Goal: Task Accomplishment & Management: Complete application form

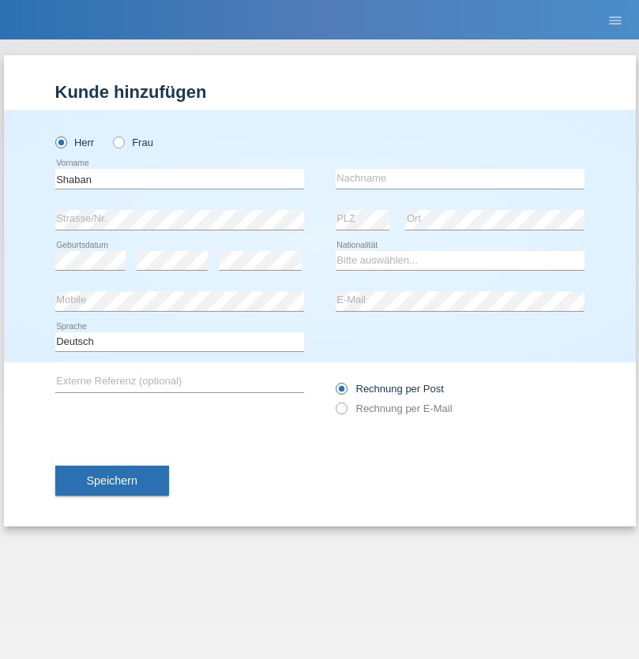
type input "Shaban"
click at [459, 178] on input "text" at bounding box center [459, 179] width 249 height 20
type input "llugiqi"
select select "CH"
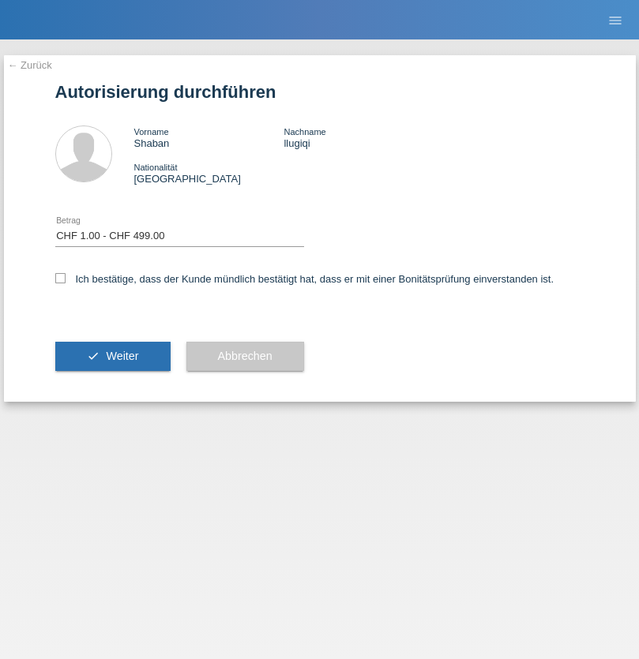
select select "1"
checkbox input "true"
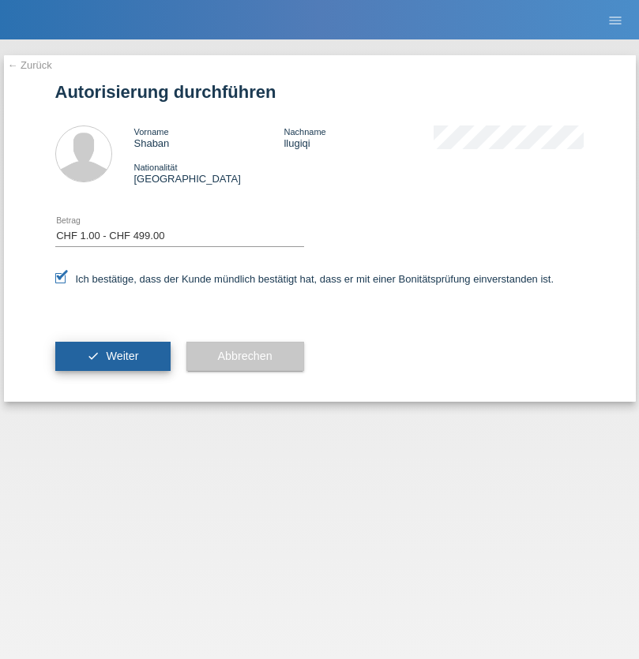
click at [112, 356] on span "Weiter" at bounding box center [122, 356] width 32 height 13
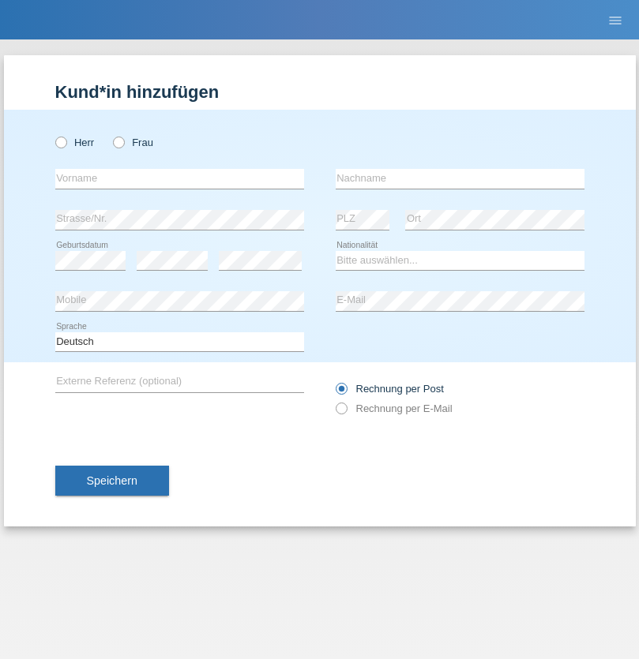
radio input "true"
click at [179, 178] on input "text" at bounding box center [179, 179] width 249 height 20
type input "naime"
click at [459, 178] on input "text" at bounding box center [459, 179] width 249 height 20
type input "llugiqi"
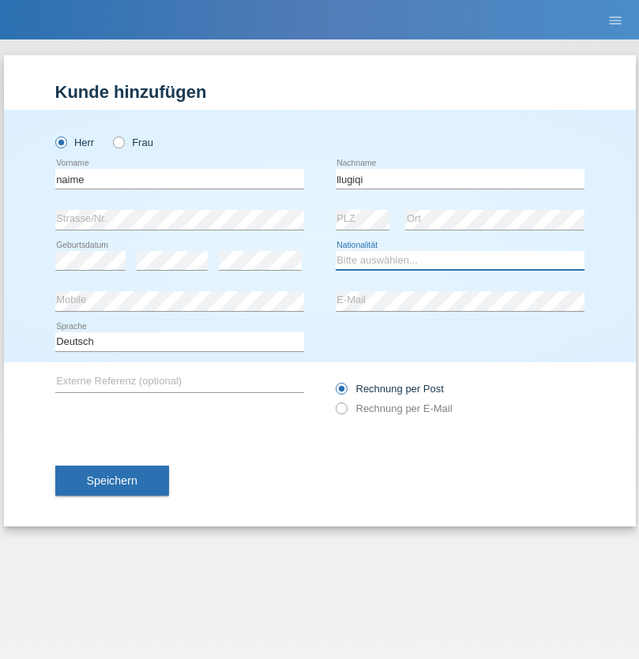
select select "CH"
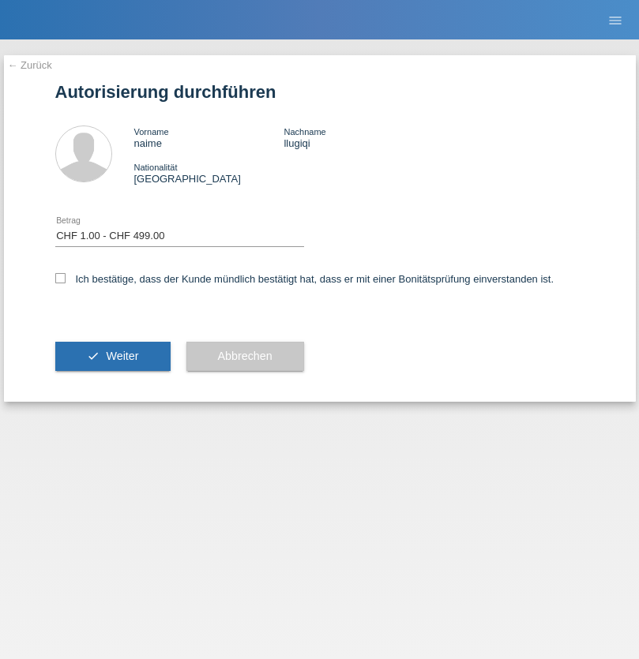
select select "1"
checkbox input "true"
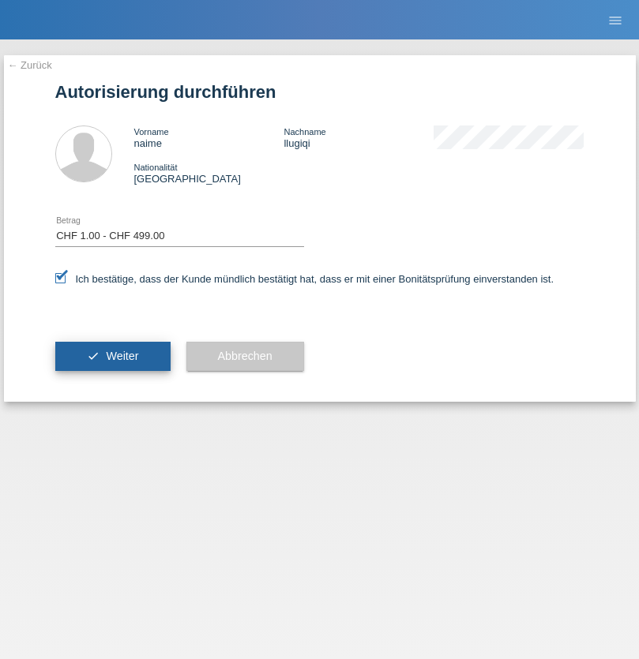
click at [112, 356] on span "Weiter" at bounding box center [122, 356] width 32 height 13
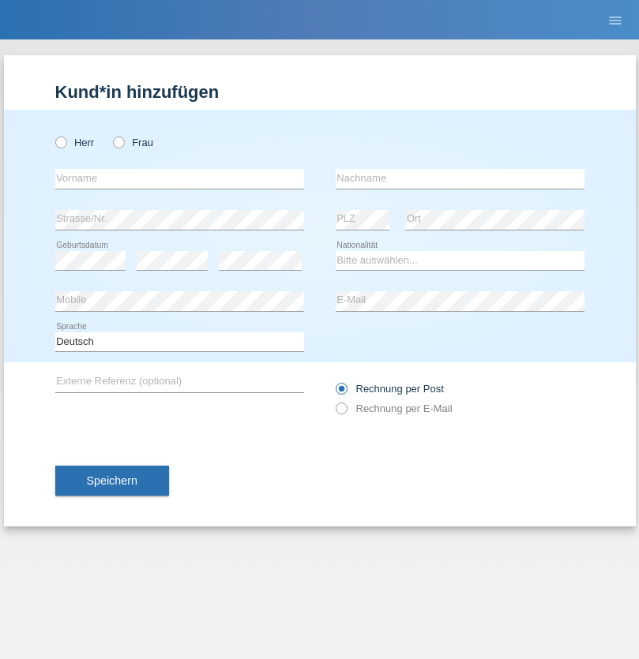
radio input "true"
click at [179, 178] on input "text" at bounding box center [179, 179] width 249 height 20
type input "taulant"
click at [459, 178] on input "text" at bounding box center [459, 179] width 249 height 20
type input "llugiqi"
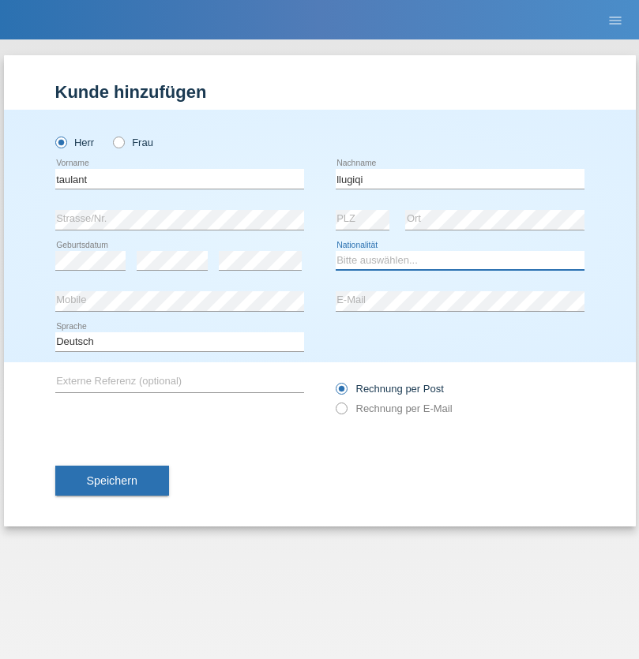
select select "CH"
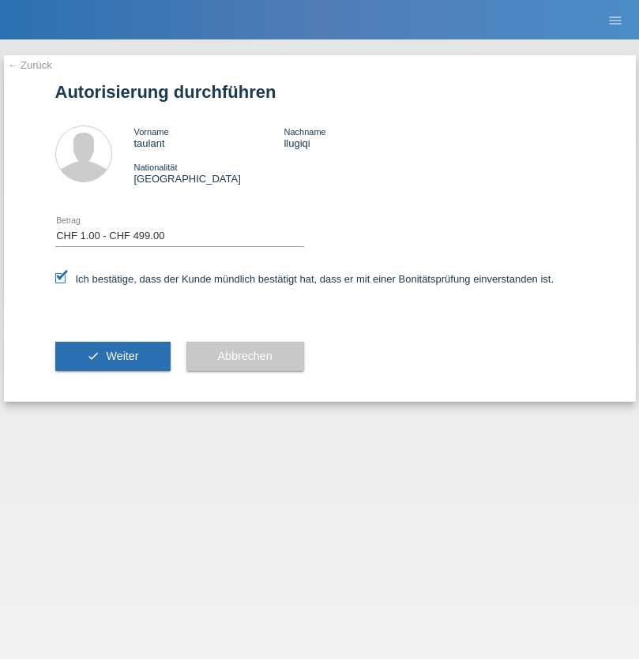
select select "1"
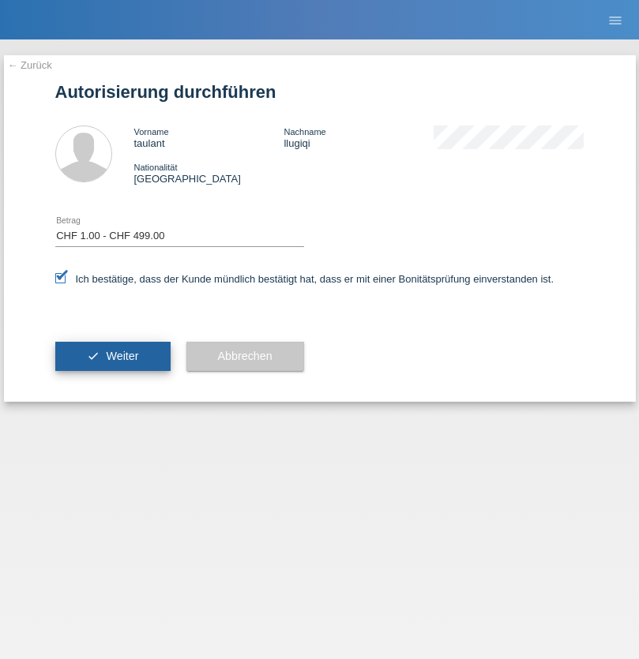
click at [112, 356] on span "Weiter" at bounding box center [122, 356] width 32 height 13
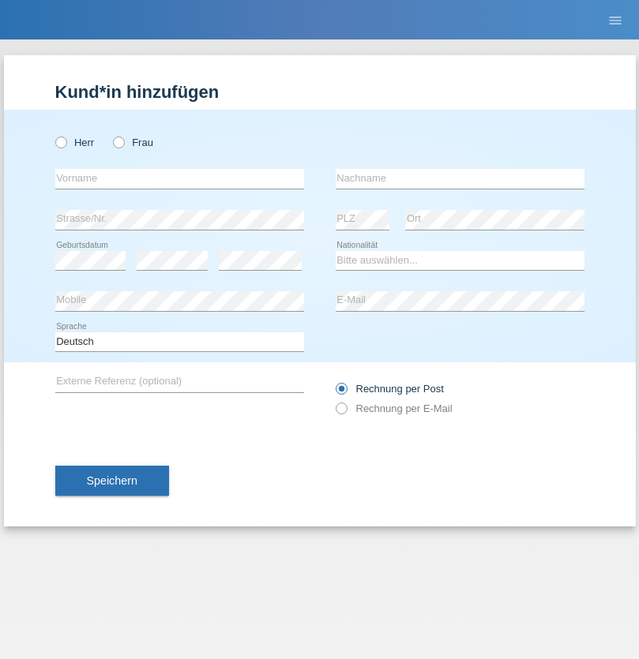
radio input "true"
click at [179, 178] on input "text" at bounding box center [179, 179] width 249 height 20
type input "naime"
click at [459, 178] on input "text" at bounding box center [459, 179] width 249 height 20
type input "llugiqi"
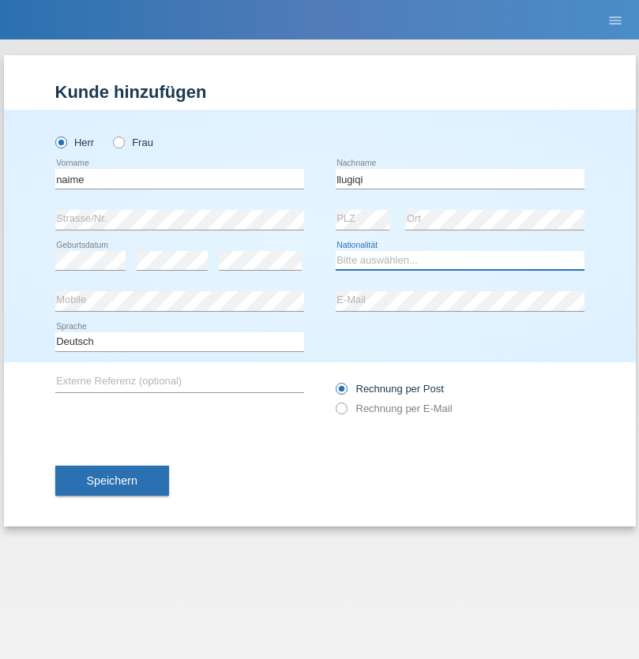
select select "CH"
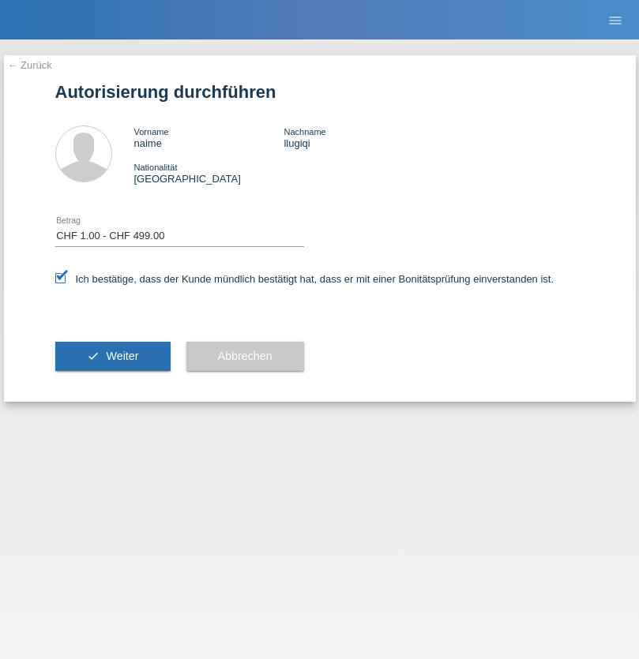
select select "1"
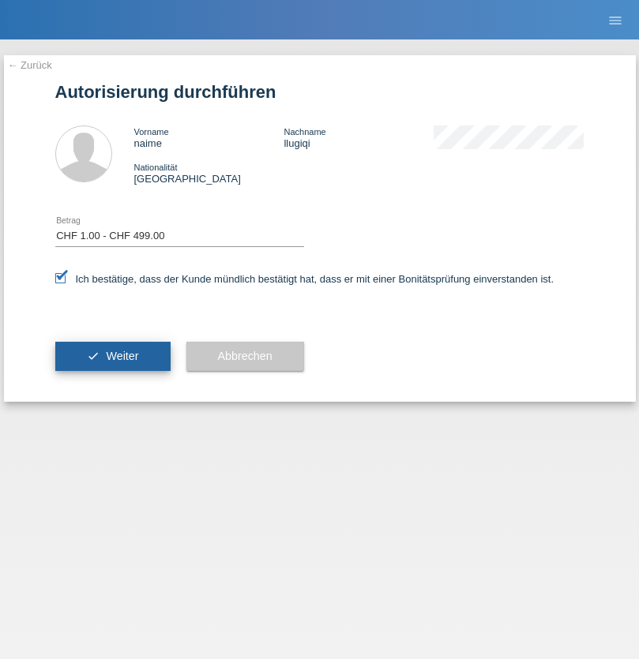
click at [112, 356] on span "Weiter" at bounding box center [122, 356] width 32 height 13
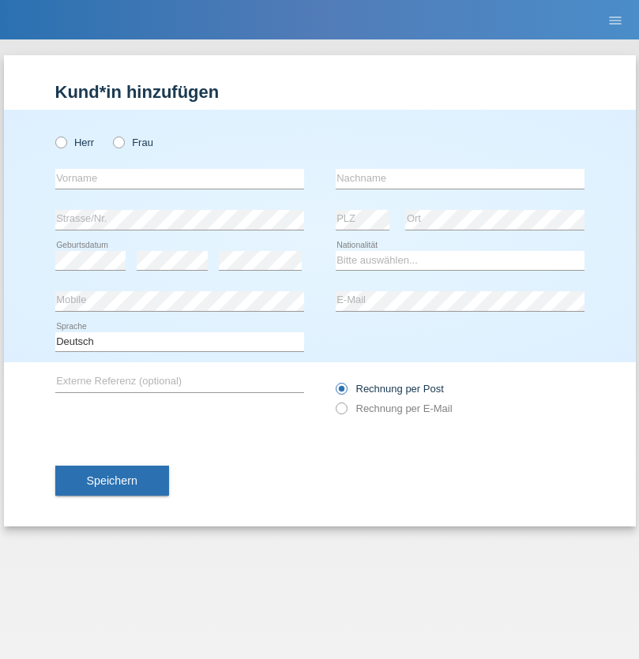
radio input "true"
click at [179, 178] on input "text" at bounding box center [179, 179] width 249 height 20
type input "taulant"
click at [459, 178] on input "text" at bounding box center [459, 179] width 249 height 20
type input "llugiqi"
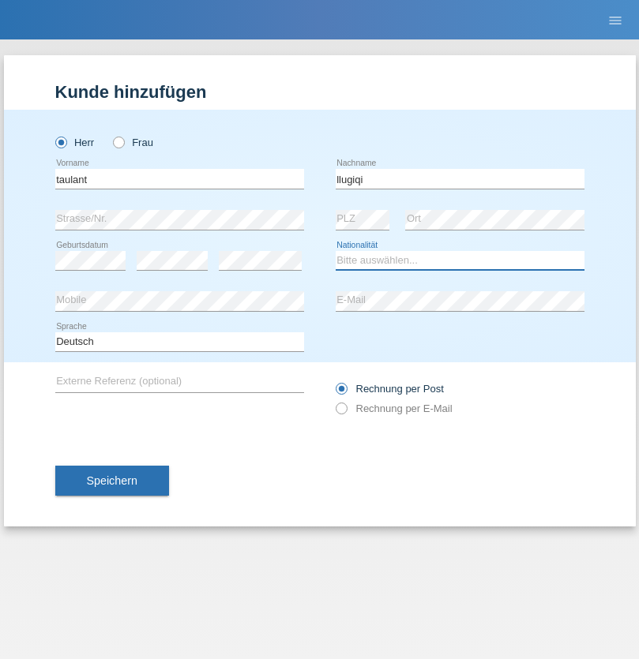
select select "CH"
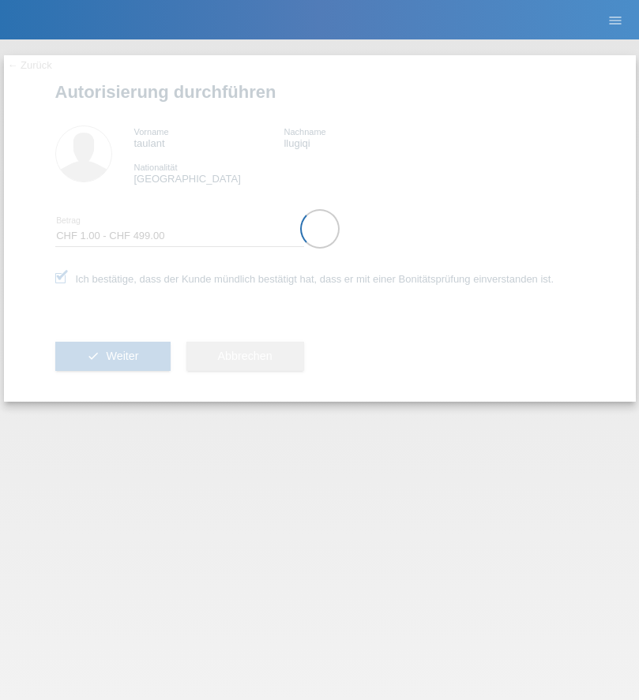
select select "1"
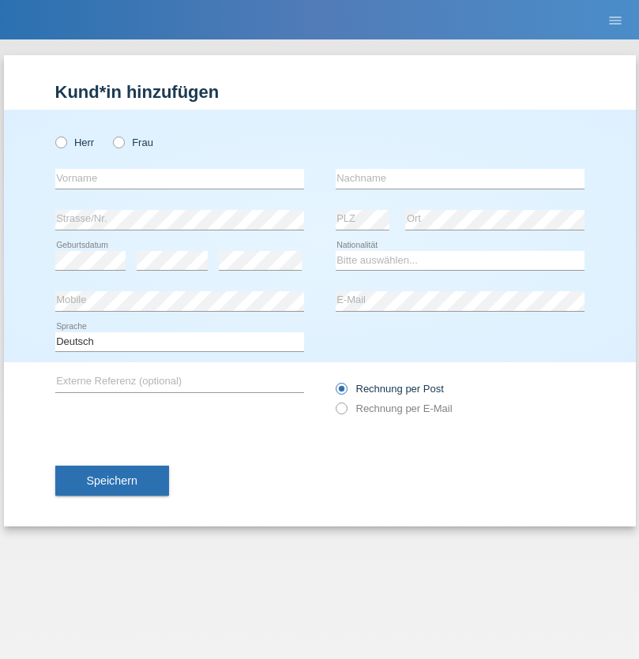
radio input "true"
click at [179, 178] on input "text" at bounding box center [179, 179] width 249 height 20
type input "naime"
click at [459, 178] on input "text" at bounding box center [459, 179] width 249 height 20
type input "llugiqi"
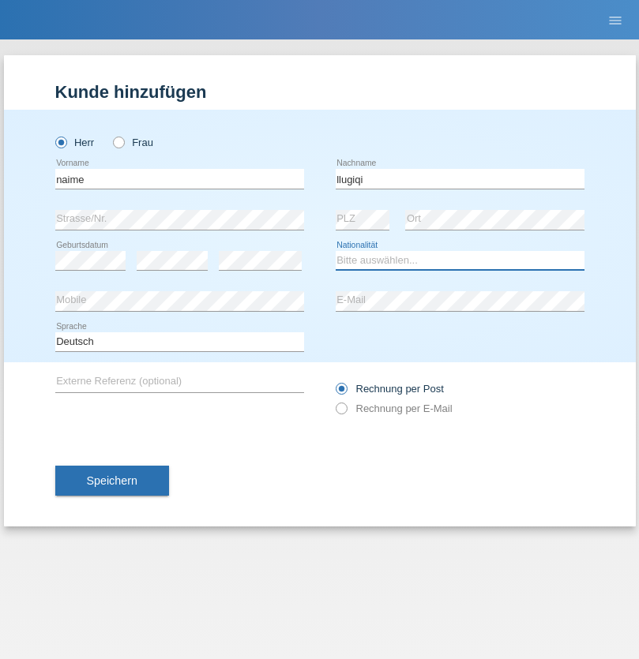
select select "CH"
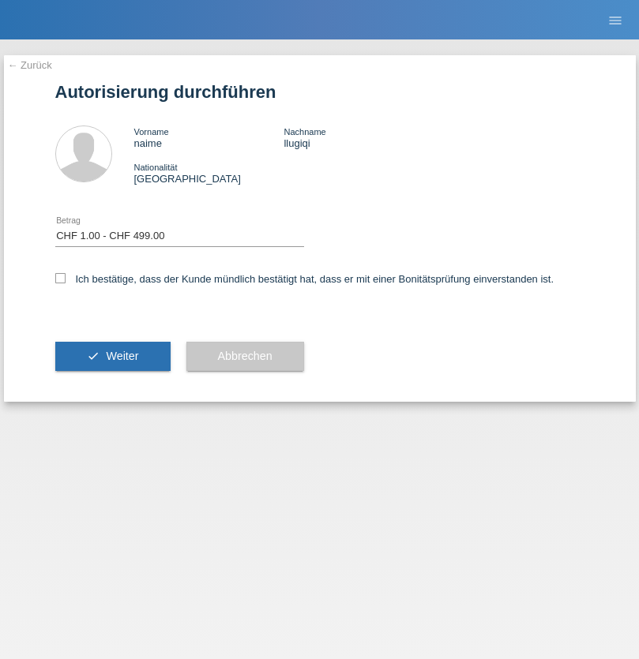
select select "1"
checkbox input "true"
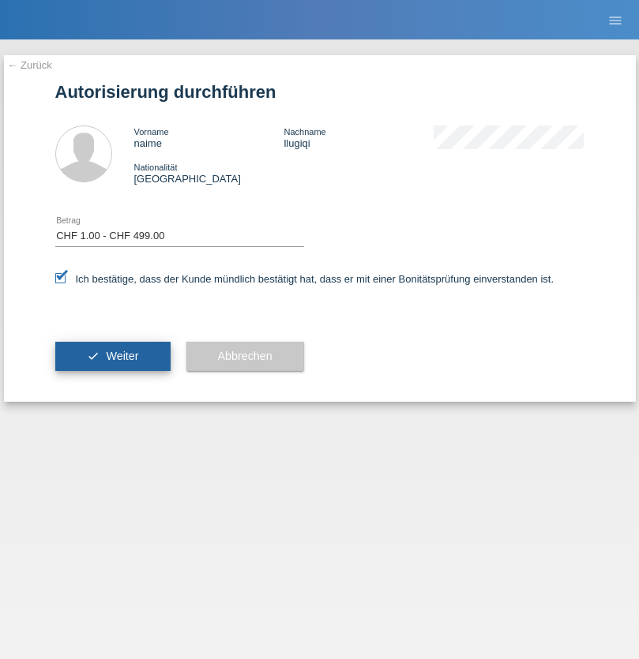
click at [112, 356] on span "Weiter" at bounding box center [122, 356] width 32 height 13
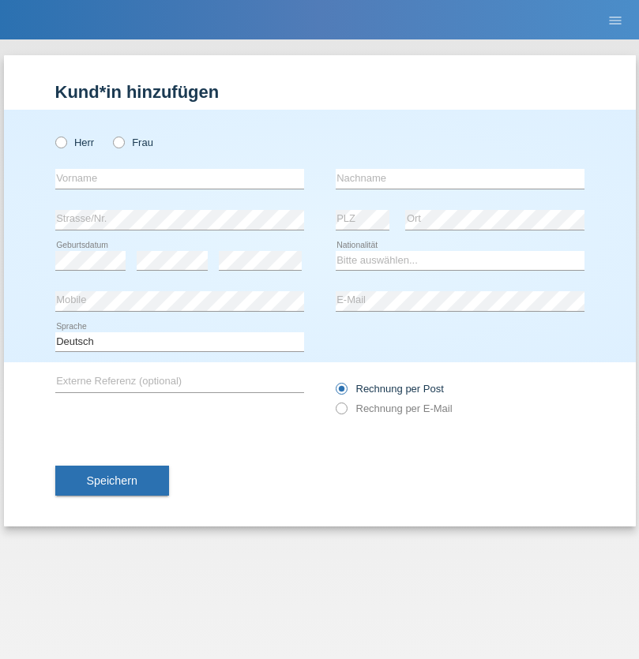
radio input "true"
click at [179, 178] on input "text" at bounding box center [179, 179] width 249 height 20
type input "Jorge"
click at [459, 178] on input "text" at bounding box center [459, 179] width 249 height 20
type input "SANTOS"
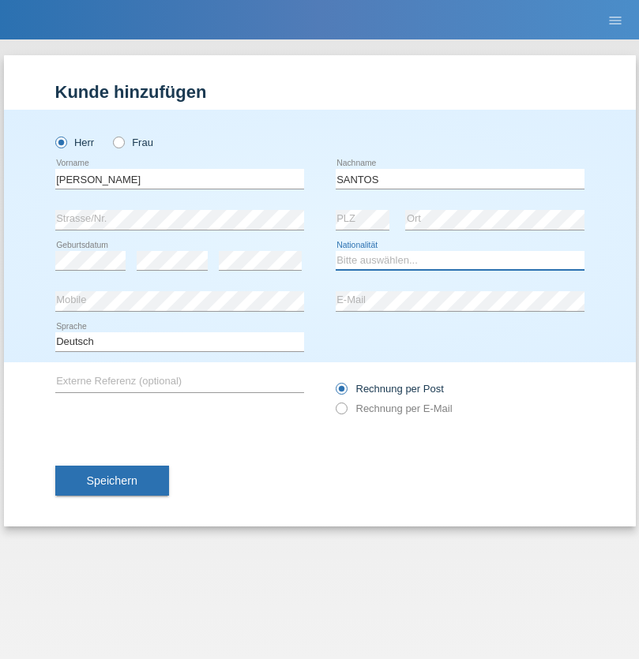
select select "PT"
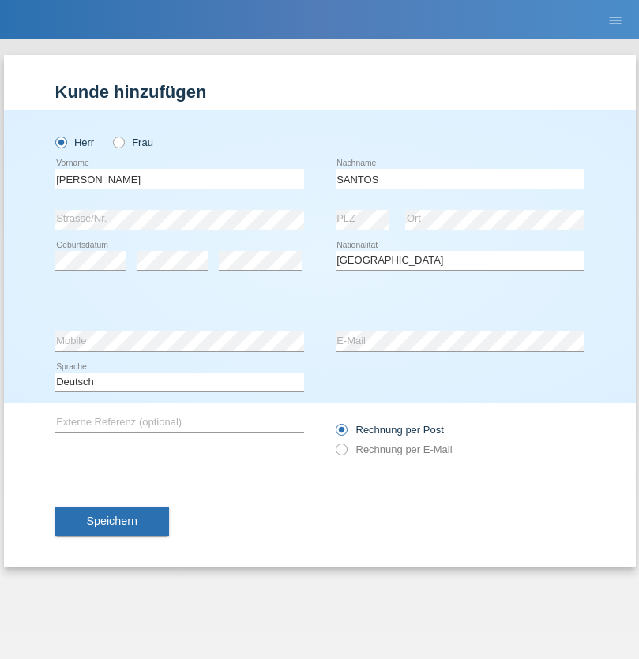
select select "C"
select select "26"
select select "12"
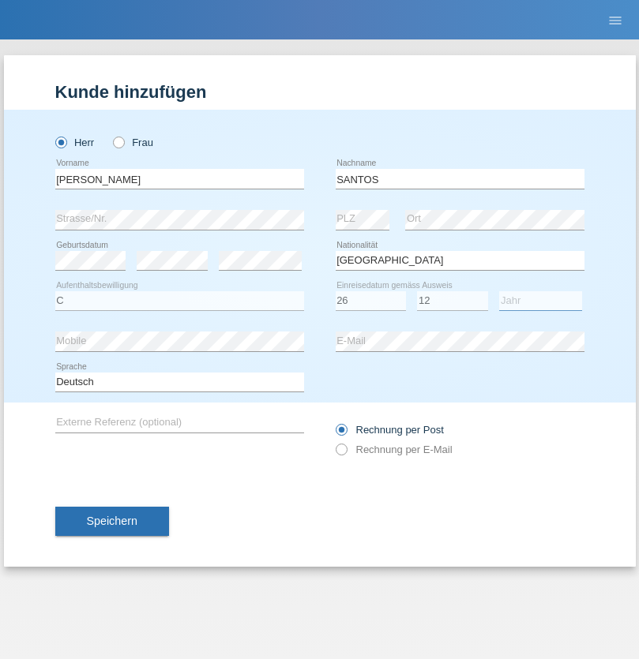
select select "2013"
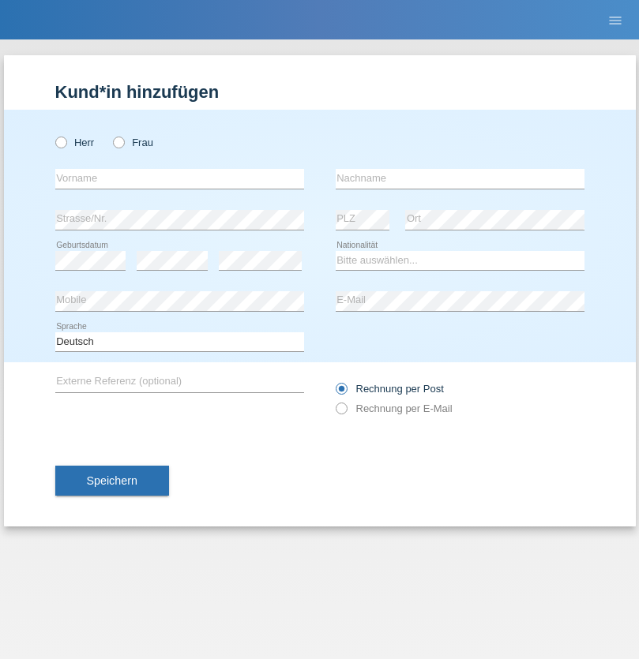
radio input "true"
click at [179, 178] on input "text" at bounding box center [179, 179] width 249 height 20
type input "Jörg"
click at [459, 178] on input "text" at bounding box center [459, 179] width 249 height 20
type input "Traksel"
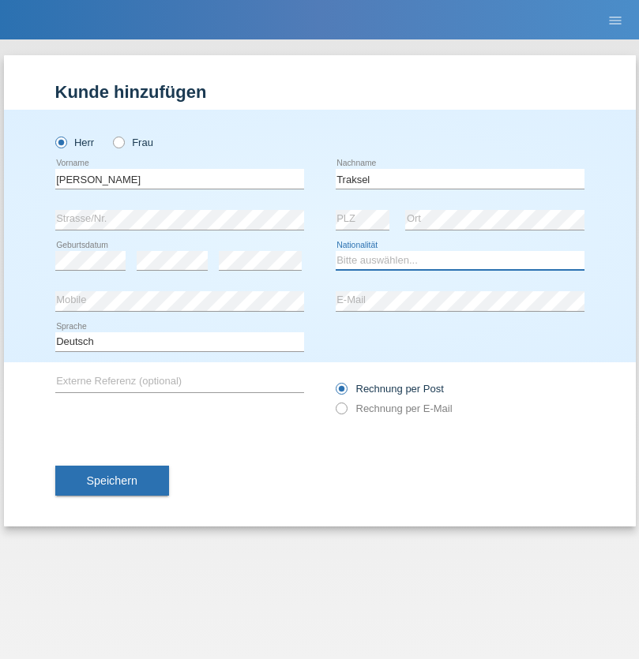
select select "DE"
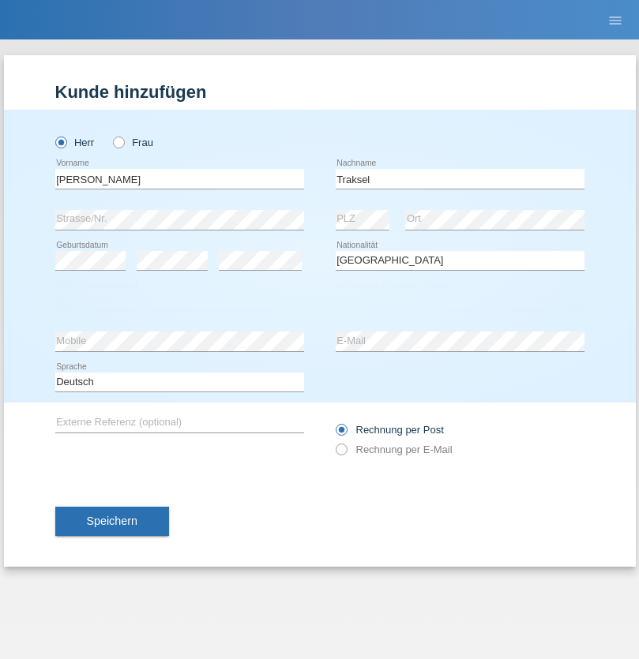
select select "C"
select select "01"
select select "07"
select select "2008"
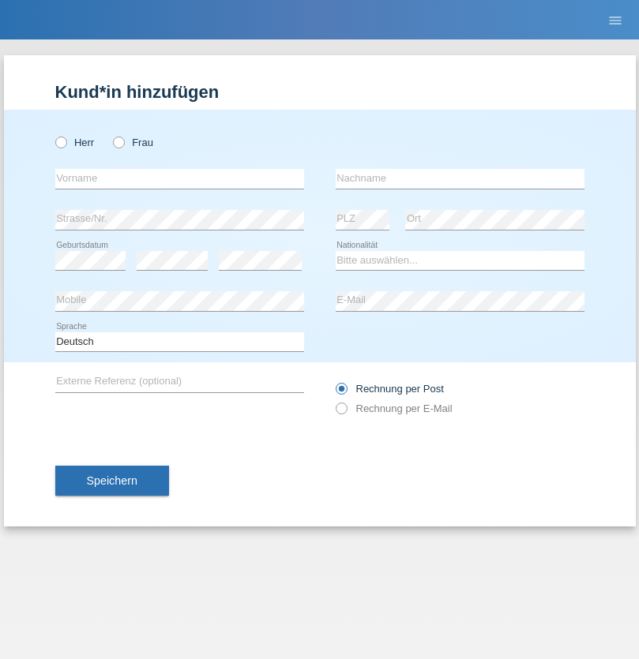
radio input "true"
click at [179, 178] on input "text" at bounding box center [179, 179] width 249 height 20
type input "Bilall"
click at [459, 178] on input "text" at bounding box center [459, 179] width 249 height 20
type input "Misini"
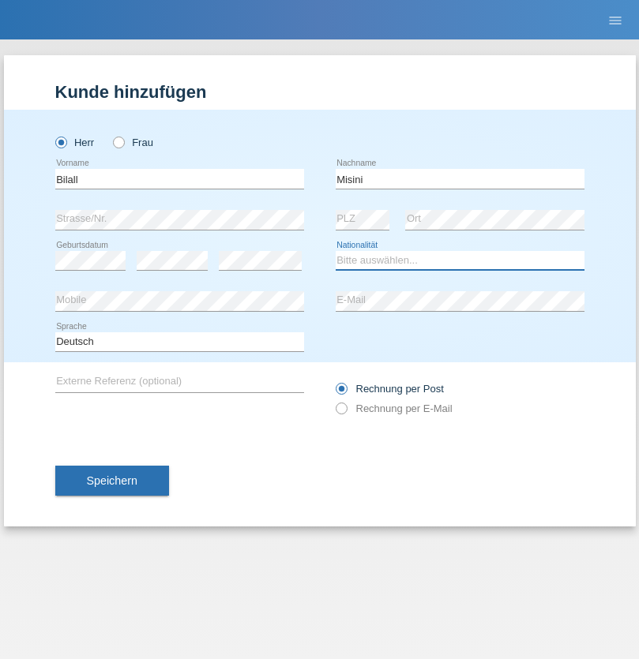
select select "XK"
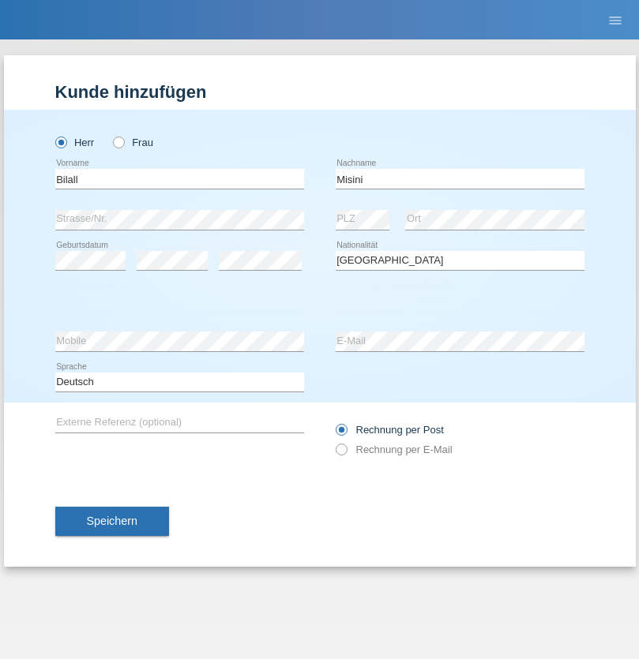
select select "C"
select select "27"
select select "03"
select select "2006"
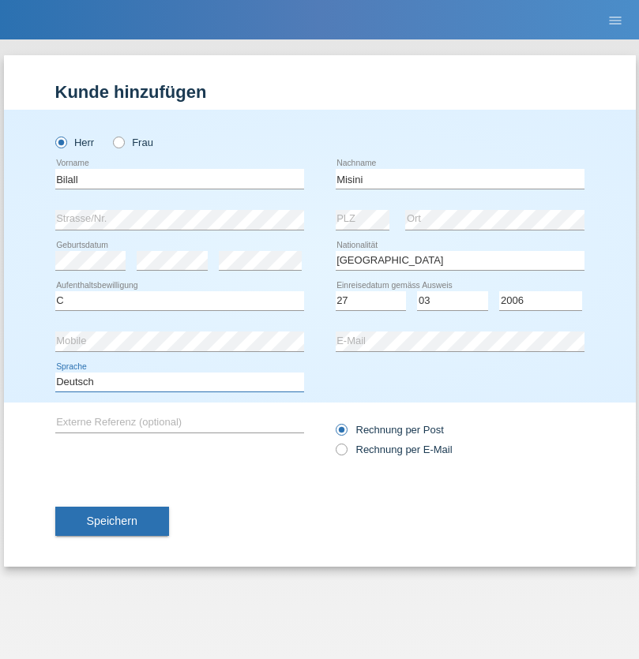
select select "en"
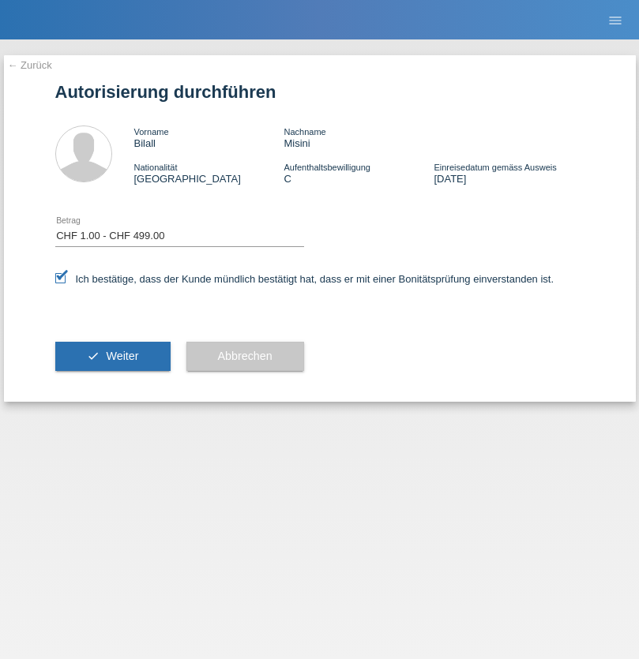
select select "1"
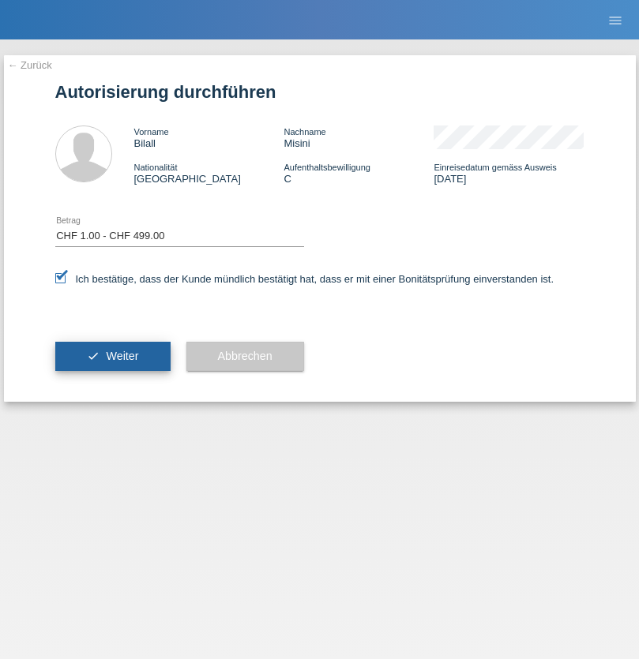
click at [112, 356] on span "Weiter" at bounding box center [122, 356] width 32 height 13
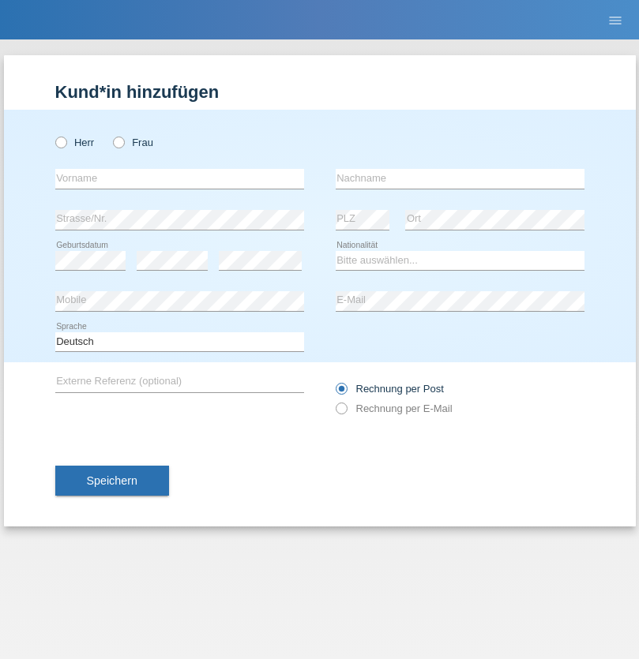
radio input "true"
click at [179, 178] on input "text" at bounding box center [179, 179] width 249 height 20
type input "Asia"
click at [459, 178] on input "text" at bounding box center [459, 179] width 249 height 20
type input "Riva"
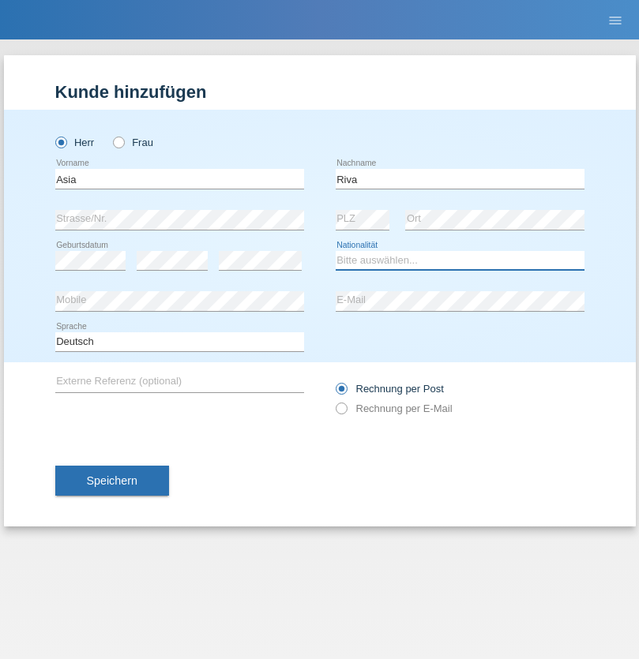
select select "IT"
select select "C"
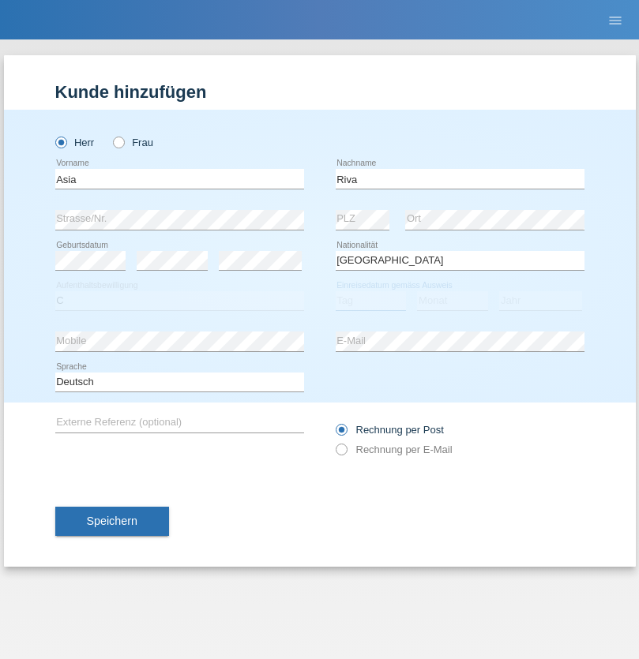
select select "01"
select select "06"
select select "2021"
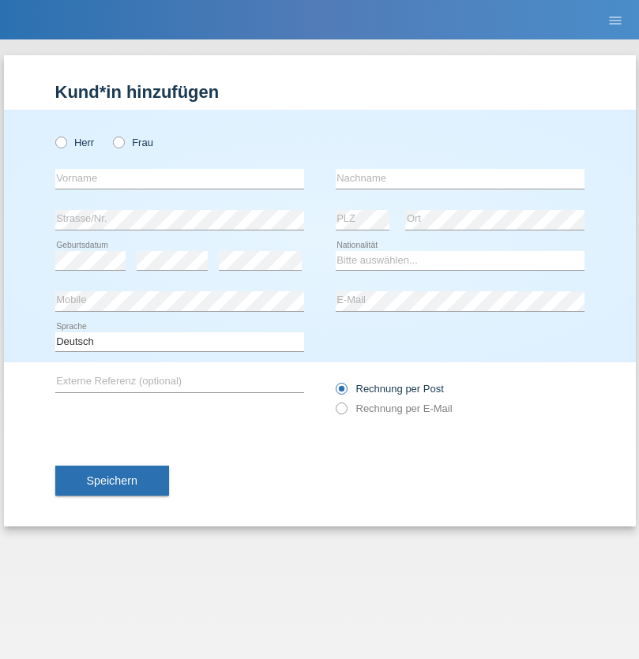
radio input "true"
click at [179, 178] on input "text" at bounding box center [179, 179] width 249 height 20
type input "Firas"
click at [459, 178] on input "text" at bounding box center [459, 179] width 249 height 20
type input "Khalil"
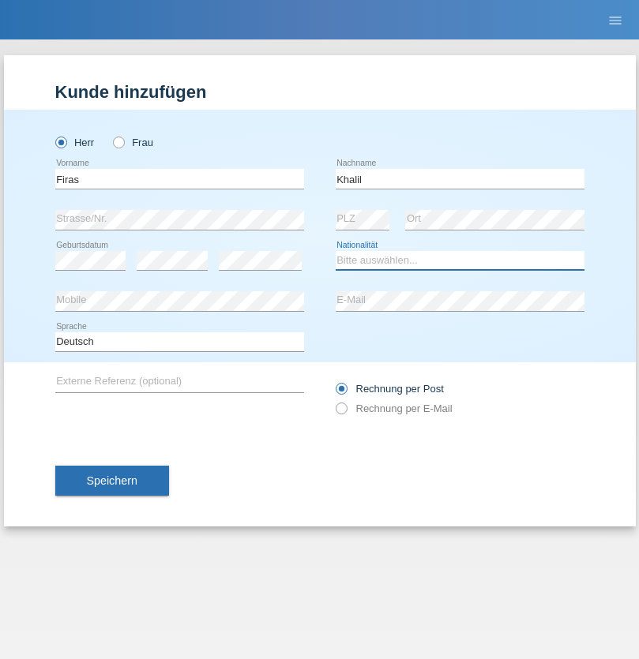
select select "IT"
select select "C"
select select "01"
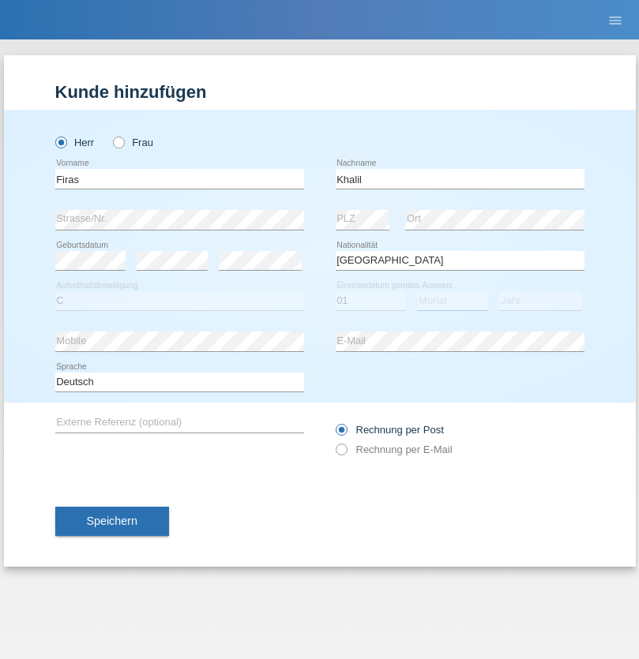
select select "03"
select select "2021"
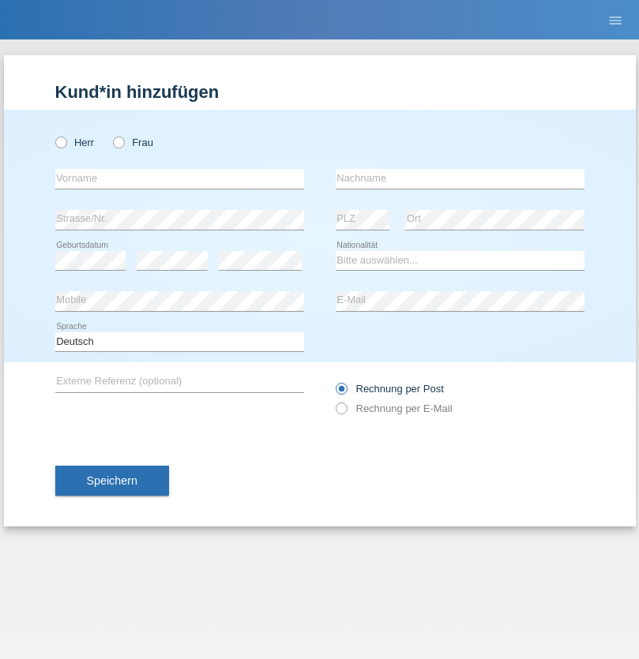
radio input "true"
click at [179, 178] on input "text" at bounding box center [179, 179] width 249 height 20
type input "Diego"
click at [459, 178] on input "text" at bounding box center [459, 179] width 249 height 20
type input "Patera"
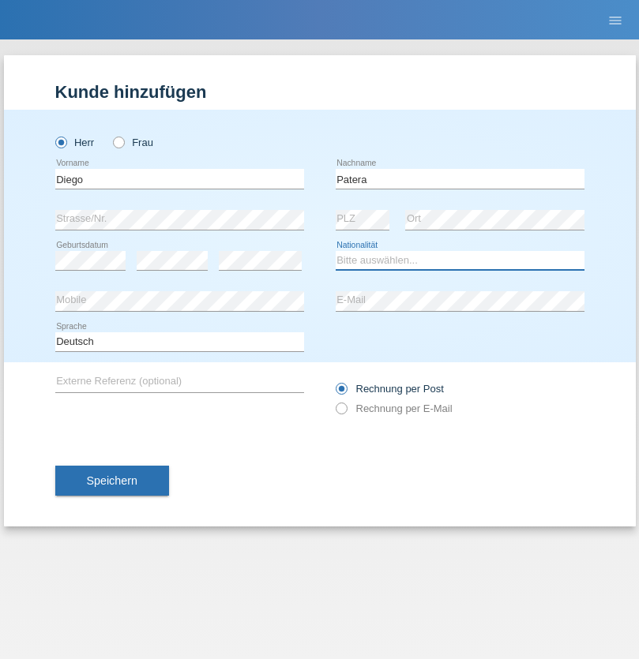
select select "CH"
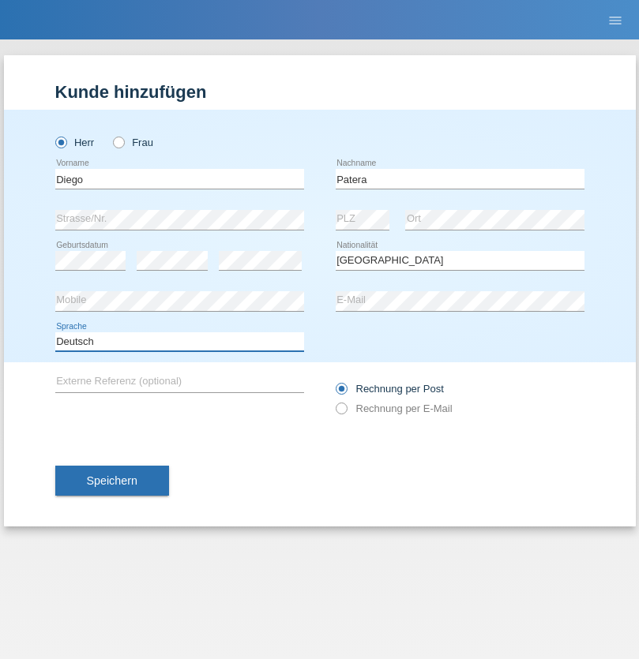
select select "en"
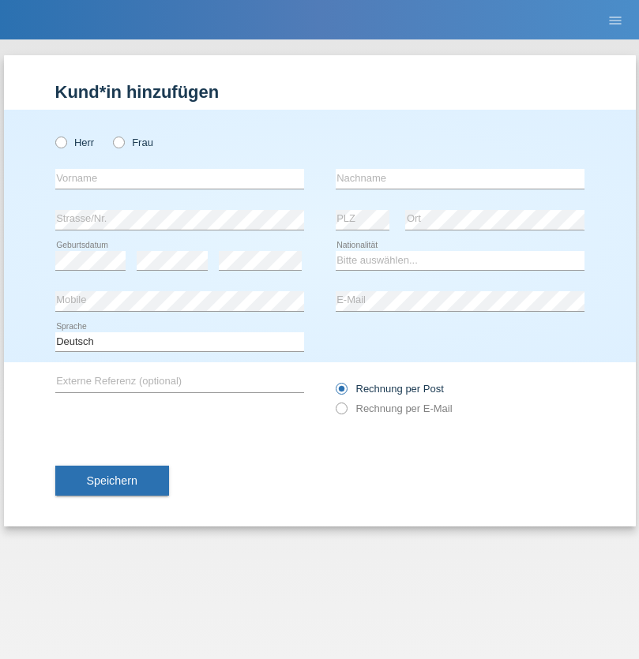
radio input "true"
click at [179, 178] on input "text" at bounding box center [179, 179] width 249 height 20
type input "Ketty"
click at [459, 178] on input "text" at bounding box center [459, 179] width 249 height 20
type input "Kalupnath"
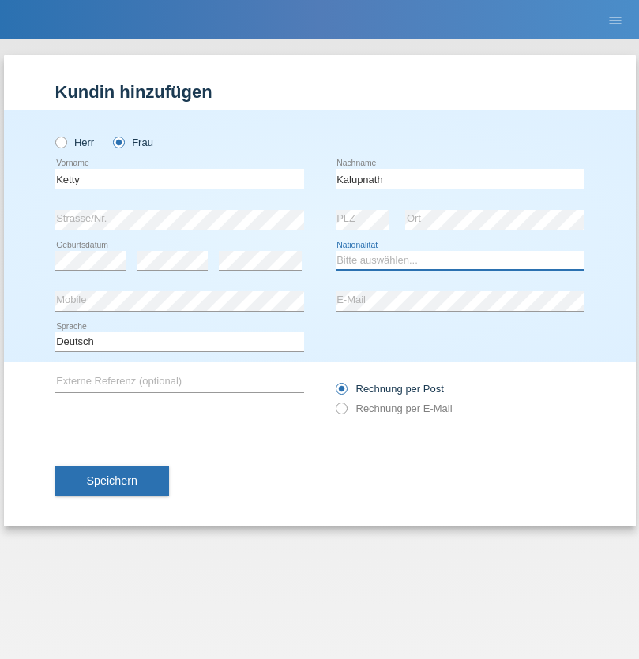
select select "CH"
radio input "true"
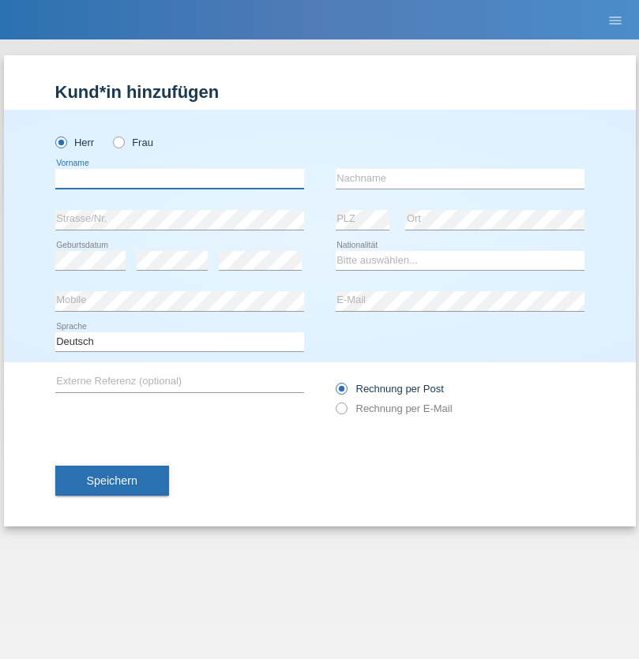
click at [179, 178] on input "text" at bounding box center [179, 179] width 249 height 20
type input "[PERSON_NAME]"
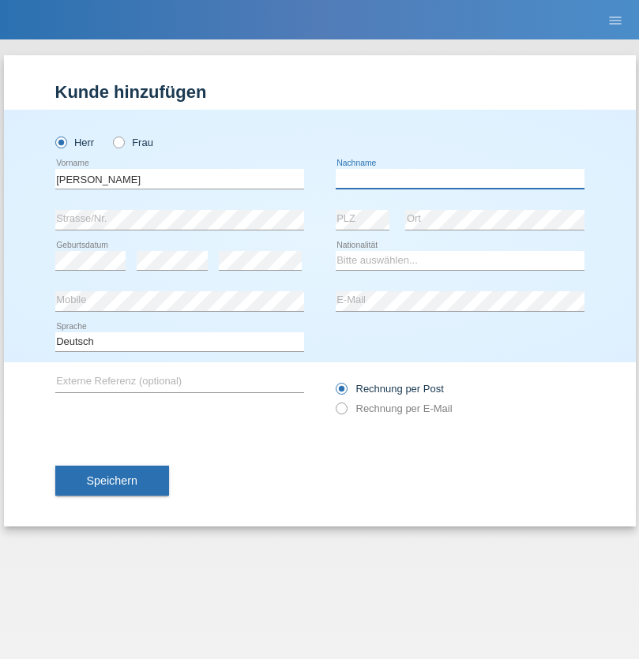
click at [459, 178] on input "text" at bounding box center [459, 179] width 249 height 20
type input "Mucha"
select select "CH"
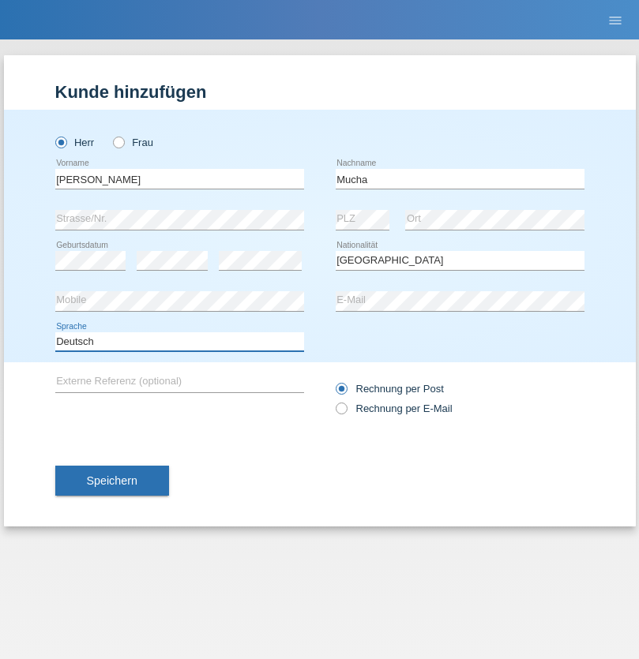
select select "en"
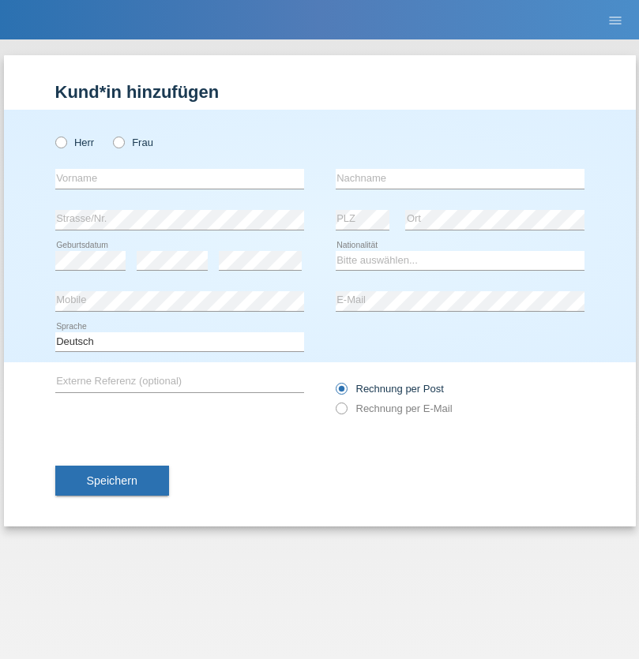
radio input "true"
click at [179, 178] on input "text" at bounding box center [179, 179] width 249 height 20
type input "Franziska"
click at [459, 178] on input "text" at bounding box center [459, 179] width 249 height 20
type input "Starke"
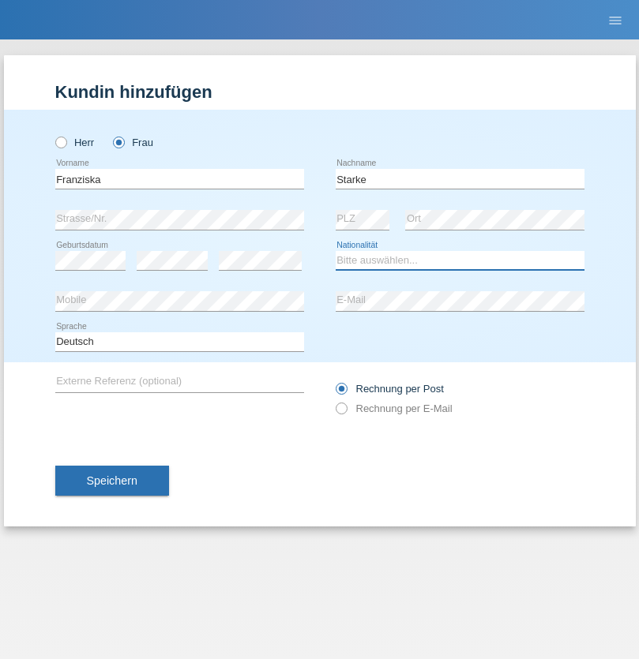
select select "DE"
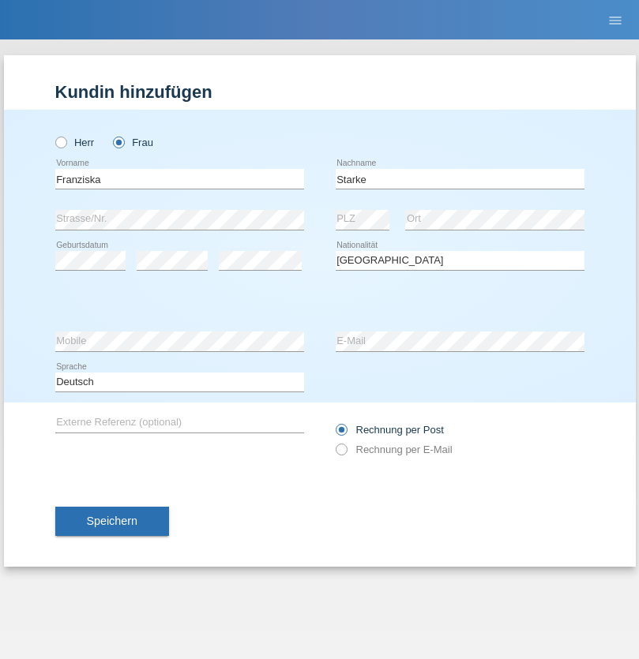
select select "C"
select select "01"
select select "03"
select select "1985"
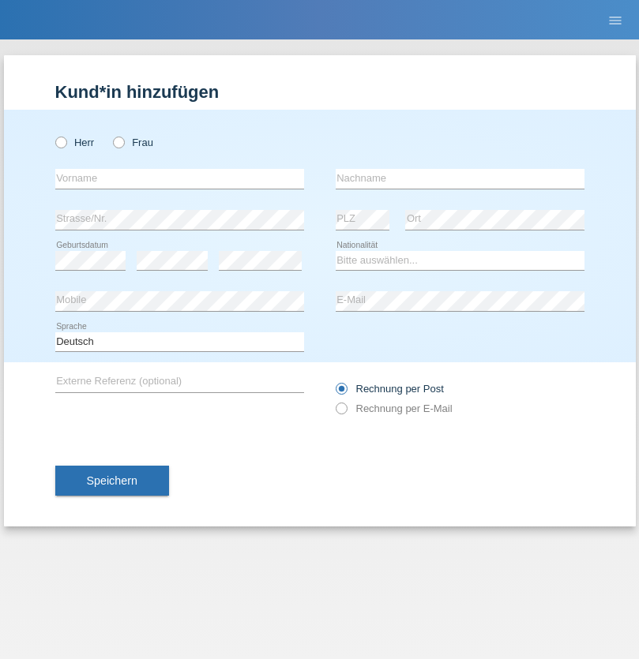
radio input "true"
click at [179, 178] on input "text" at bounding box center [179, 179] width 249 height 20
type input "Vedrana"
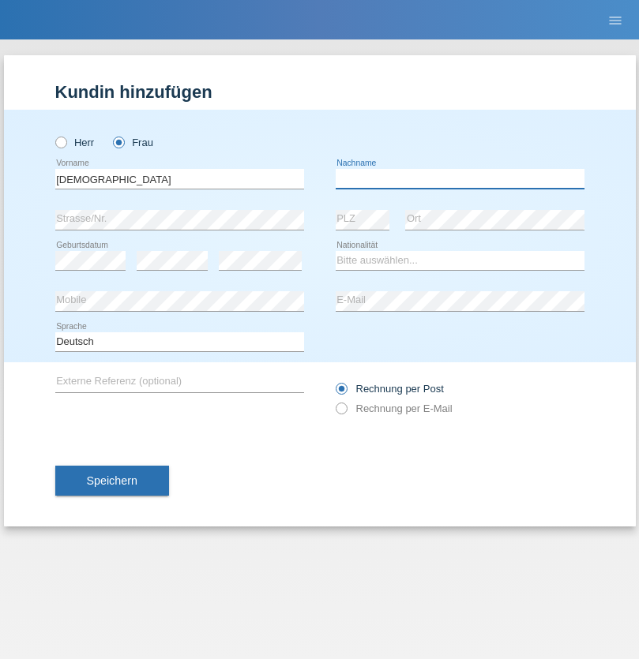
click at [459, 178] on input "text" at bounding box center [459, 179] width 249 height 20
type input "Cimbaljević"
select select "HR"
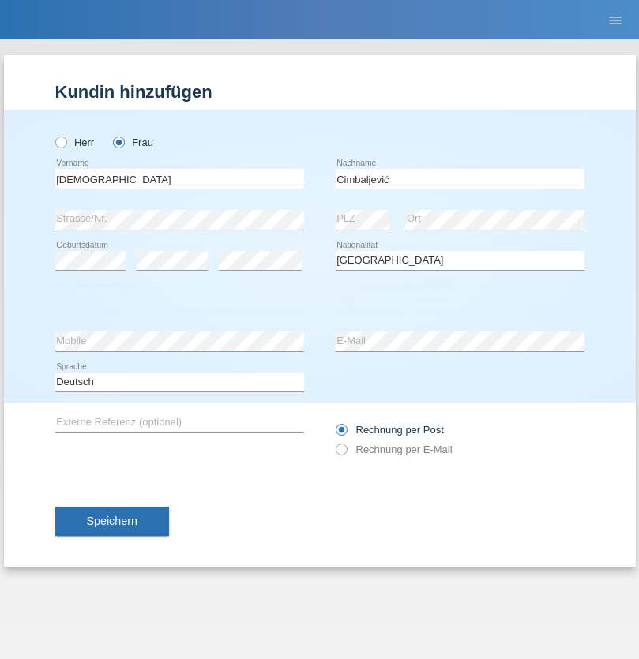
select select "C"
select select "13"
select select "08"
select select "2021"
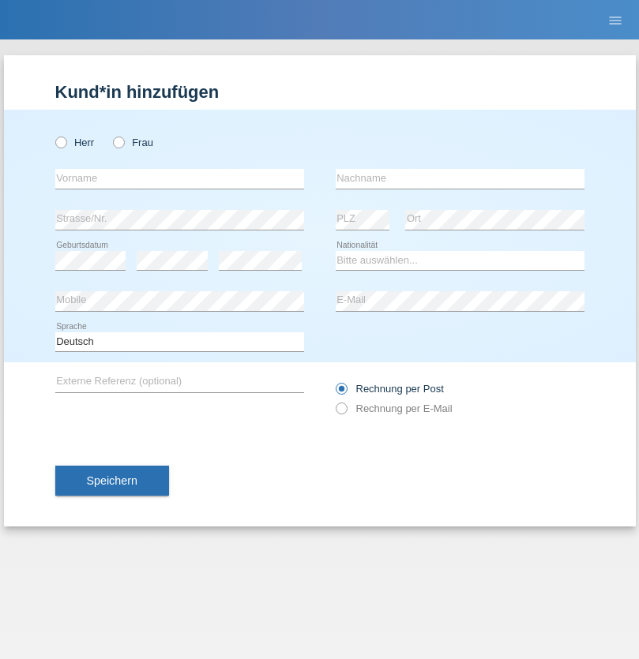
radio input "true"
click at [179, 178] on input "text" at bounding box center [179, 179] width 249 height 20
type input "Batsche"
click at [459, 178] on input "text" at bounding box center [459, 179] width 249 height 20
type input "Arifoska"
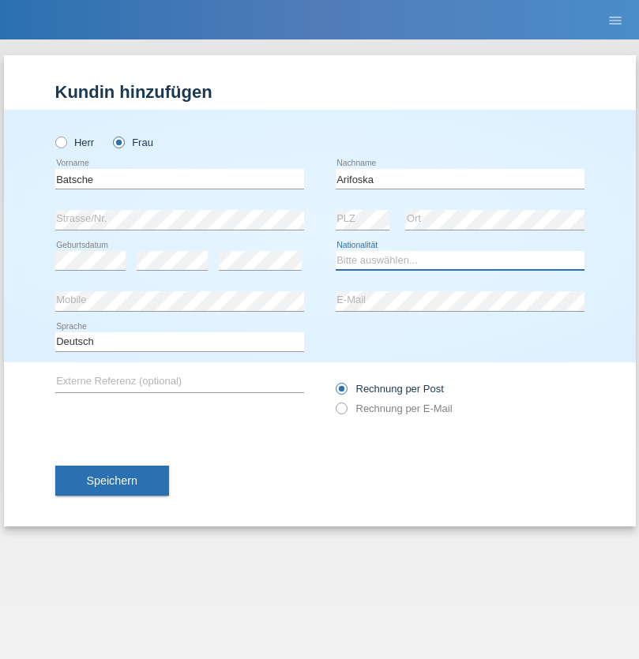
select select "CH"
radio input "true"
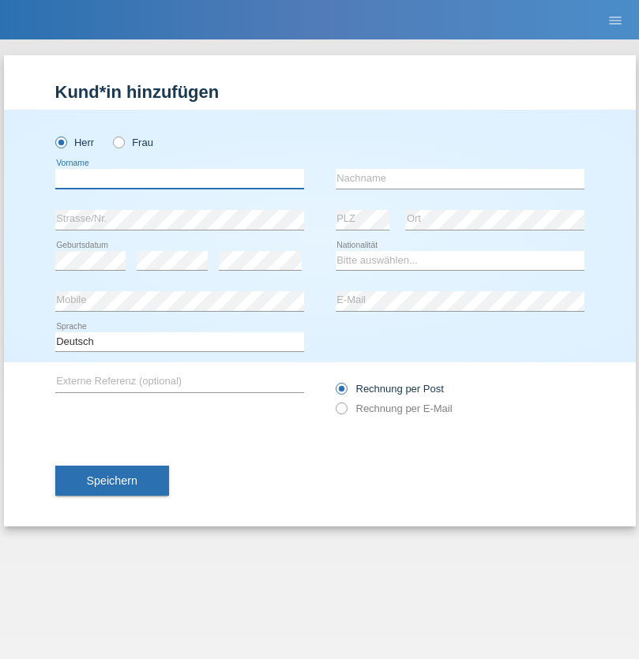
click at [179, 178] on input "text" at bounding box center [179, 179] width 249 height 20
type input "Emre"
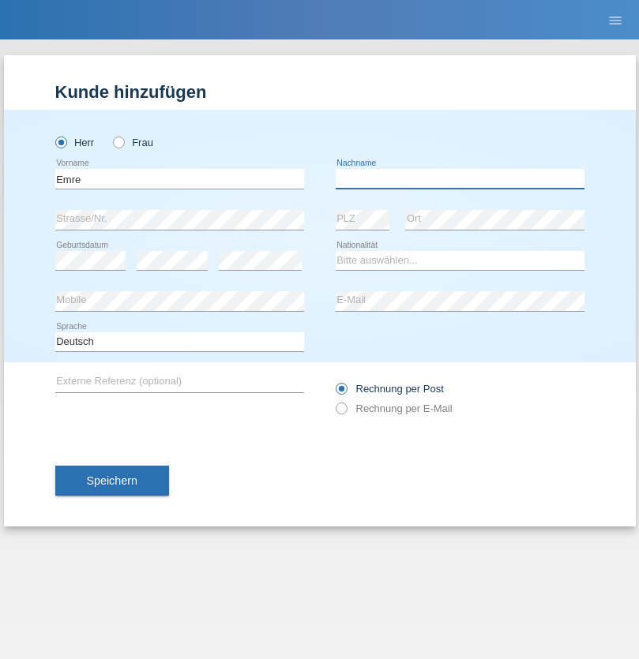
click at [459, 178] on input "text" at bounding box center [459, 179] width 249 height 20
type input "Uzun"
select select "CH"
